Goal: Transaction & Acquisition: Purchase product/service

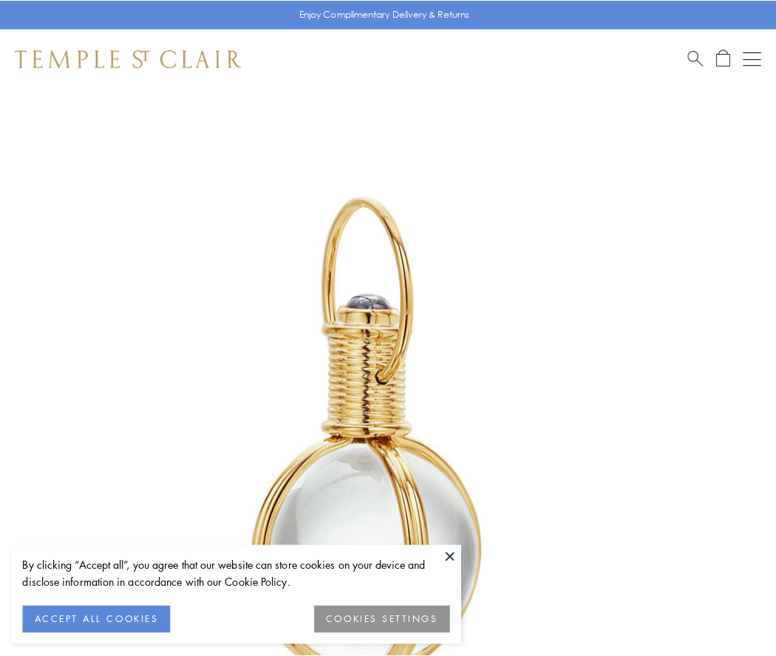
scroll to position [386, 0]
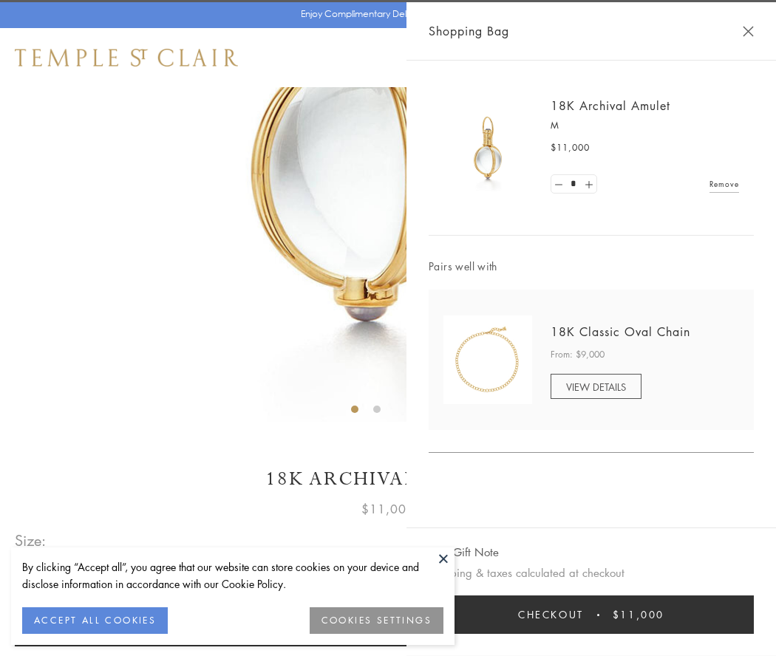
click at [591, 615] on button "Checkout $11,000" at bounding box center [591, 615] width 325 height 38
